Goal: Check status: Check status

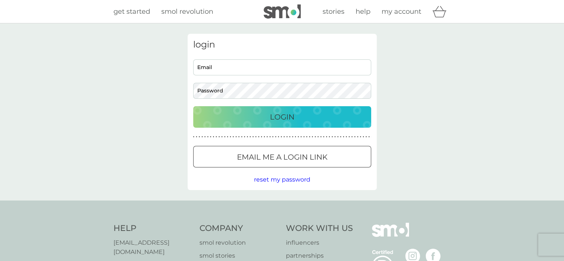
type input "[EMAIL_ADDRESS][DOMAIN_NAME]"
click at [268, 114] on div "Login" at bounding box center [282, 117] width 163 height 12
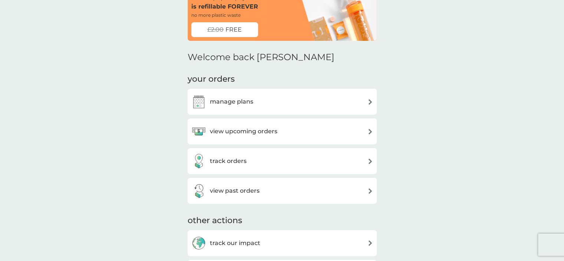
scroll to position [43, 0]
click at [271, 130] on h3 "view upcoming orders" at bounding box center [243, 131] width 67 height 10
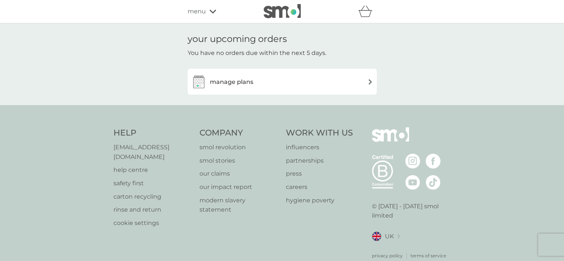
click at [263, 87] on div "manage plans" at bounding box center [282, 81] width 182 height 15
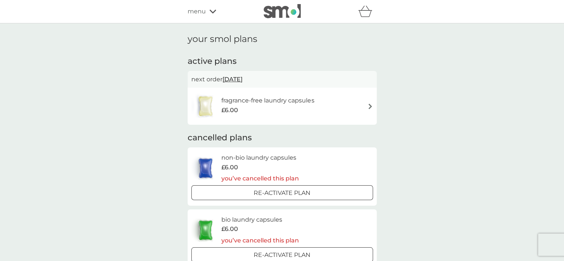
click at [211, 9] on div "menu" at bounding box center [219, 12] width 63 height 10
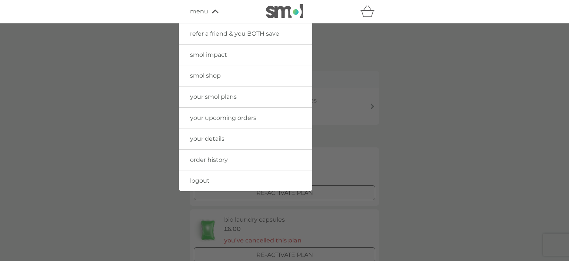
click at [222, 117] on span "your upcoming orders" at bounding box center [223, 117] width 66 height 7
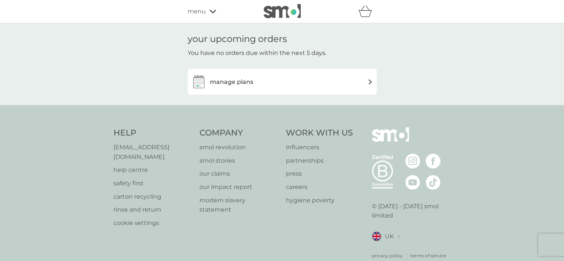
click at [213, 10] on icon at bounding box center [212, 11] width 7 height 4
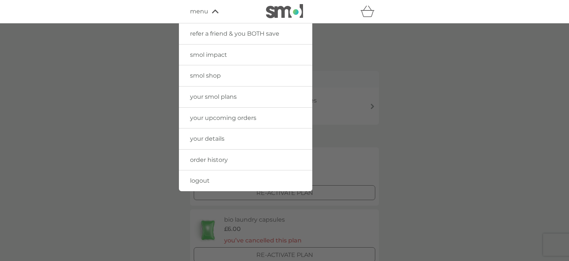
click at [103, 101] on div at bounding box center [284, 153] width 569 height 261
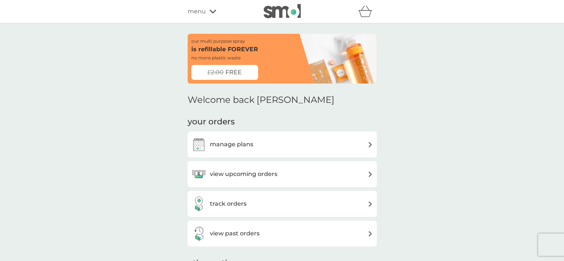
click at [275, 205] on div "track orders" at bounding box center [282, 203] width 182 height 15
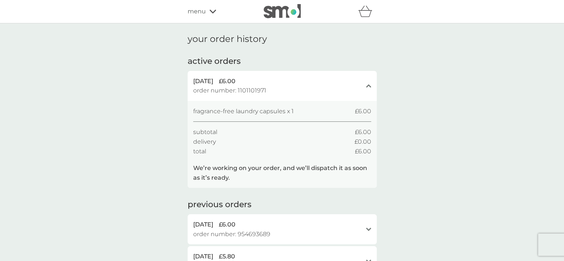
click at [286, 84] on div "[DATE] £6.00" at bounding box center [277, 81] width 169 height 10
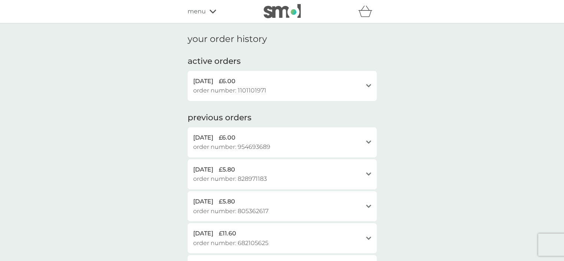
click at [286, 84] on div "[DATE] £6.00" at bounding box center [277, 81] width 169 height 10
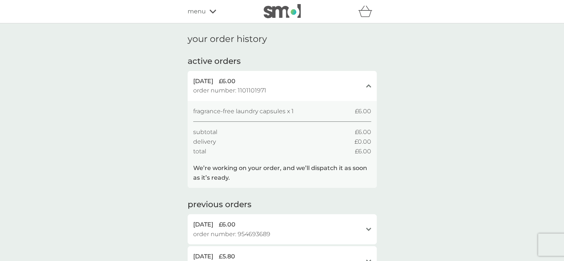
click at [235, 169] on p "We’re working on your order, and we’ll dispatch it as soon as it’s ready." at bounding box center [282, 172] width 178 height 19
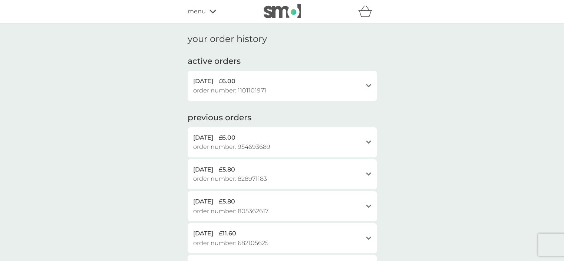
click at [266, 87] on div "[DATE] £6.00 order number: 1101101971" at bounding box center [277, 85] width 169 height 19
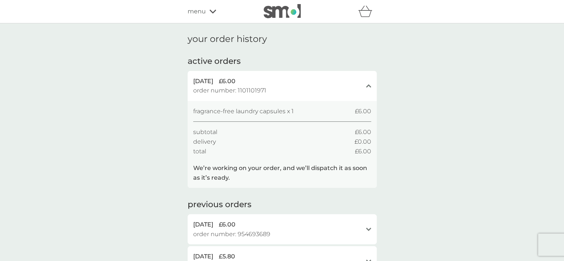
click at [249, 87] on span "order number: 1101101971" at bounding box center [229, 91] width 73 height 10
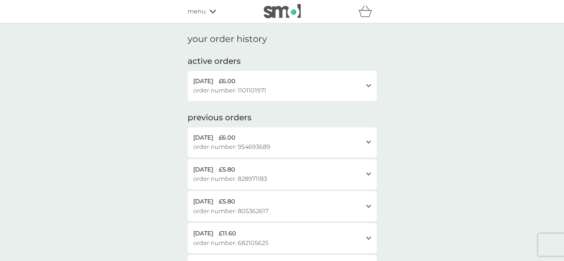
click at [249, 87] on span "order number: 1101101971" at bounding box center [229, 91] width 73 height 10
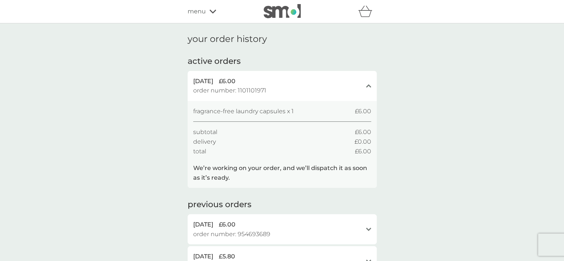
click at [212, 10] on icon at bounding box center [212, 11] width 7 height 4
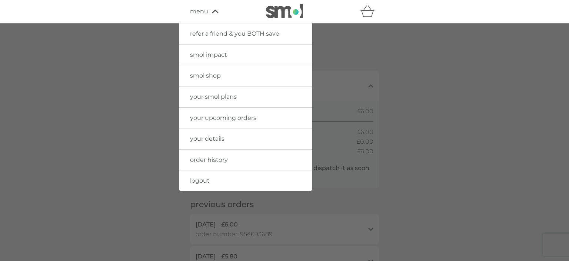
click at [293, 14] on img at bounding box center [284, 11] width 37 height 14
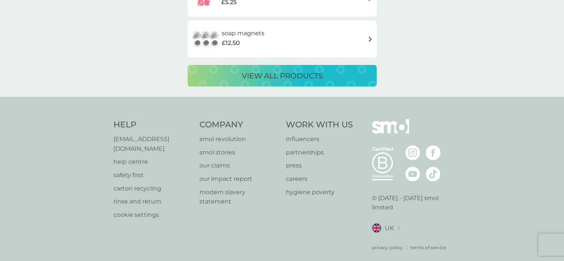
scroll to position [1465, 0]
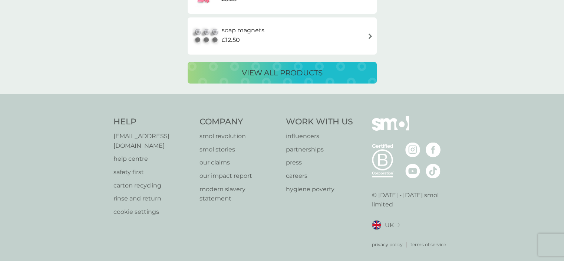
click at [122, 154] on p "help centre" at bounding box center [152, 159] width 79 height 10
click at [138, 135] on p "[EMAIL_ADDRESS][DOMAIN_NAME]" at bounding box center [152, 140] width 79 height 19
drag, startPoint x: 106, startPoint y: 134, endPoint x: 185, endPoint y: 136, distance: 79.3
click at [185, 136] on div "Help help@smolproducts.com help centre safety first carton recycling rinse and …" at bounding box center [282, 182] width 564 height 176
copy p "[EMAIL_ADDRESS][DOMAIN_NAME]"
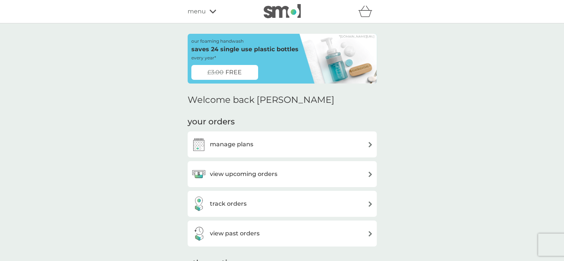
click at [267, 198] on div "track orders" at bounding box center [282, 203] width 182 height 15
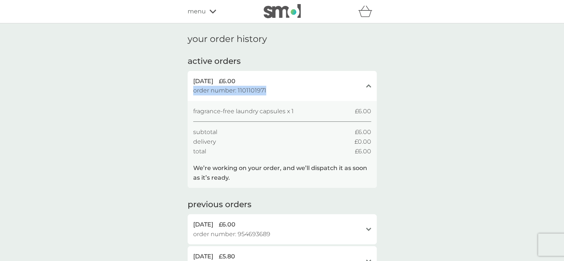
drag, startPoint x: 275, startPoint y: 89, endPoint x: 265, endPoint y: 89, distance: 9.6
click at [265, 89] on div "[DATE] £6.00 order number: 1101101971" at bounding box center [277, 85] width 169 height 19
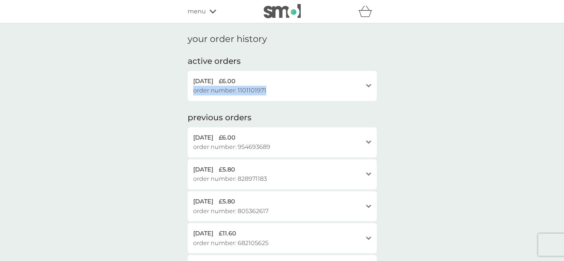
copy div "£6.00 order number: 1101101971"
click at [270, 86] on div "[DATE] £6.00 order number: 1101101971" at bounding box center [277, 85] width 169 height 19
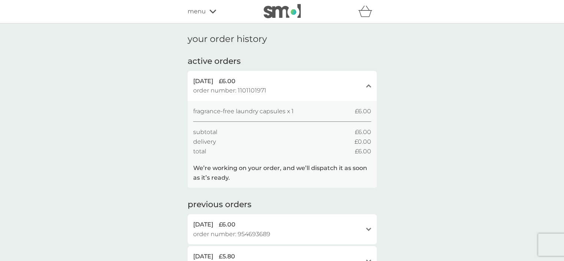
click at [237, 171] on p "We’re working on your order, and we’ll dispatch it as soon as it’s ready." at bounding box center [282, 172] width 178 height 19
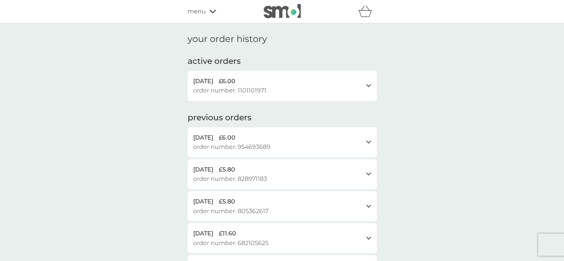
click at [253, 85] on div "[DATE] £6.00" at bounding box center [277, 81] width 169 height 10
